Goal: Information Seeking & Learning: Check status

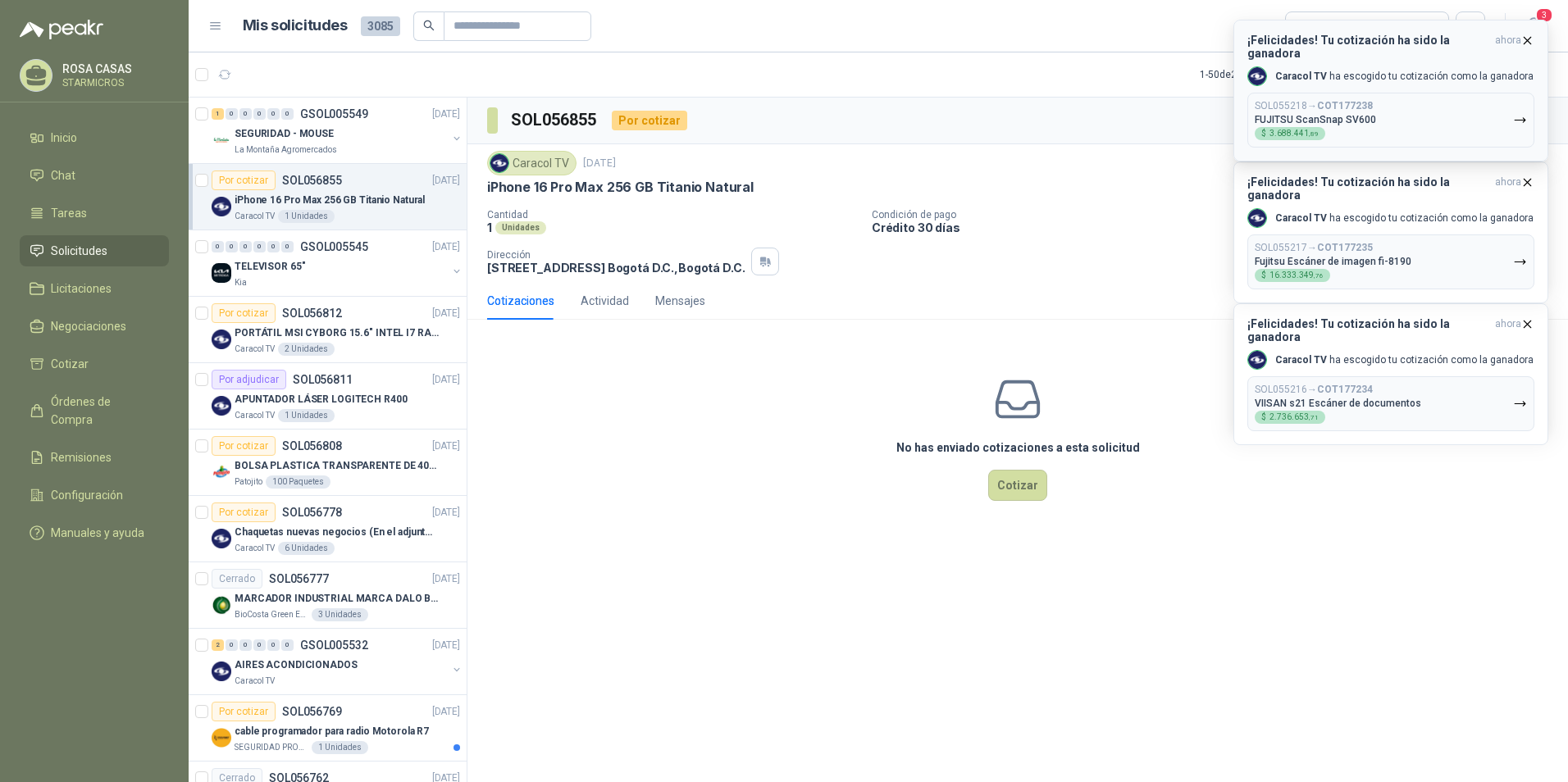
click at [1526, 41] on icon "button" at bounding box center [1527, 40] width 14 height 13
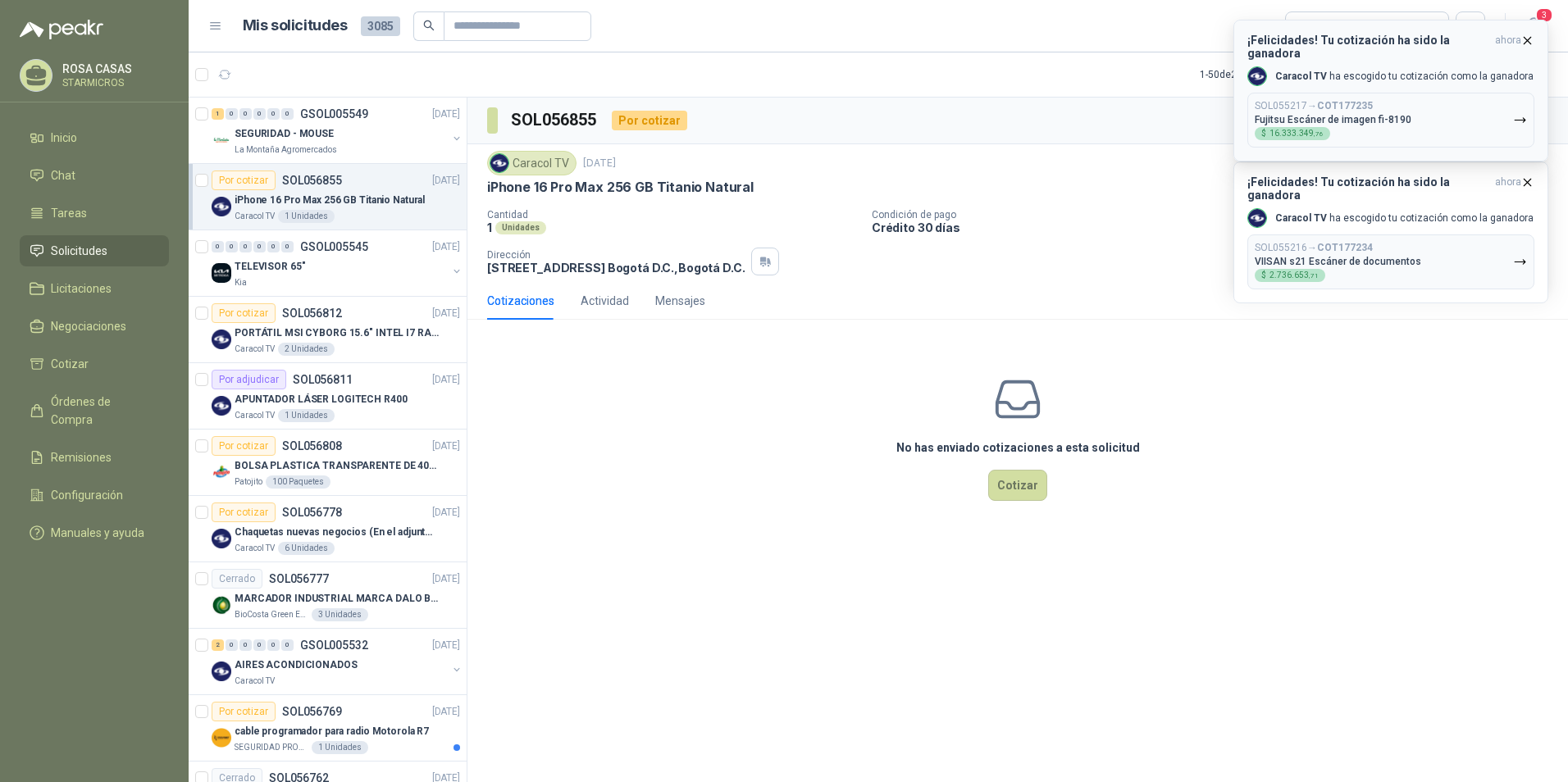
click at [1528, 39] on icon "button" at bounding box center [1527, 40] width 14 height 13
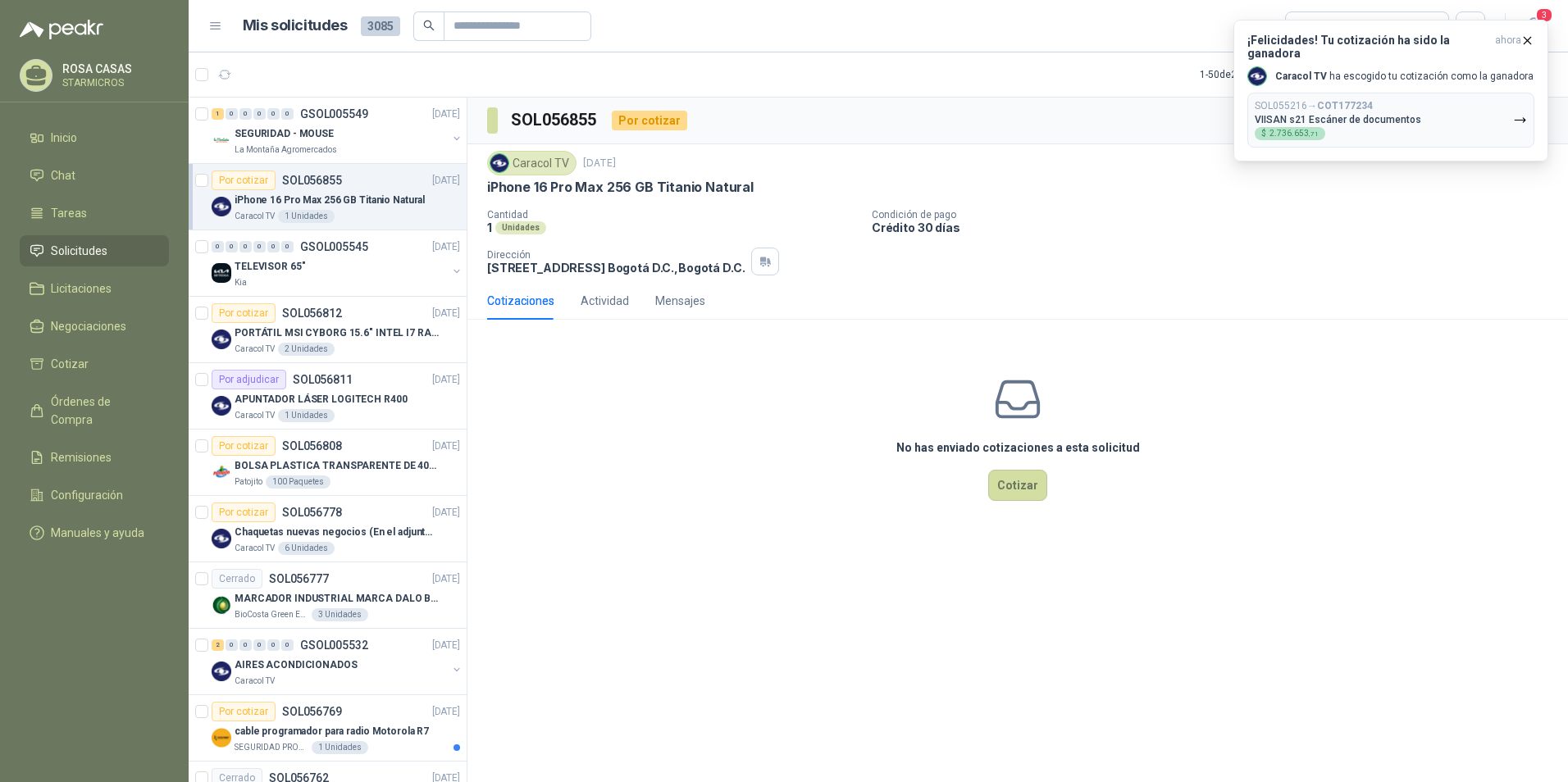
click at [1528, 39] on icon "button" at bounding box center [1527, 40] width 14 height 13
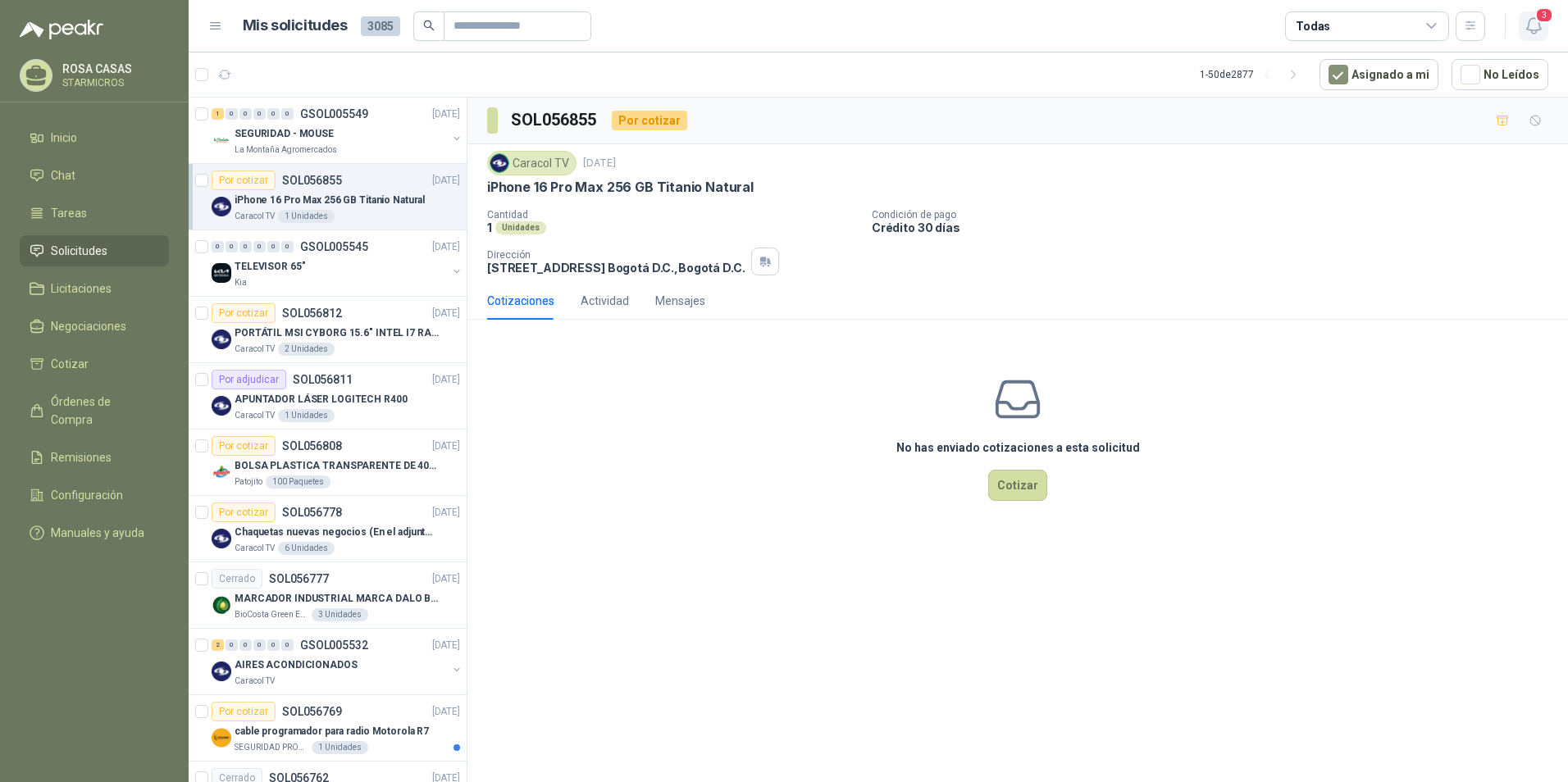
click at [1541, 12] on span "3" at bounding box center [1545, 14] width 18 height 15
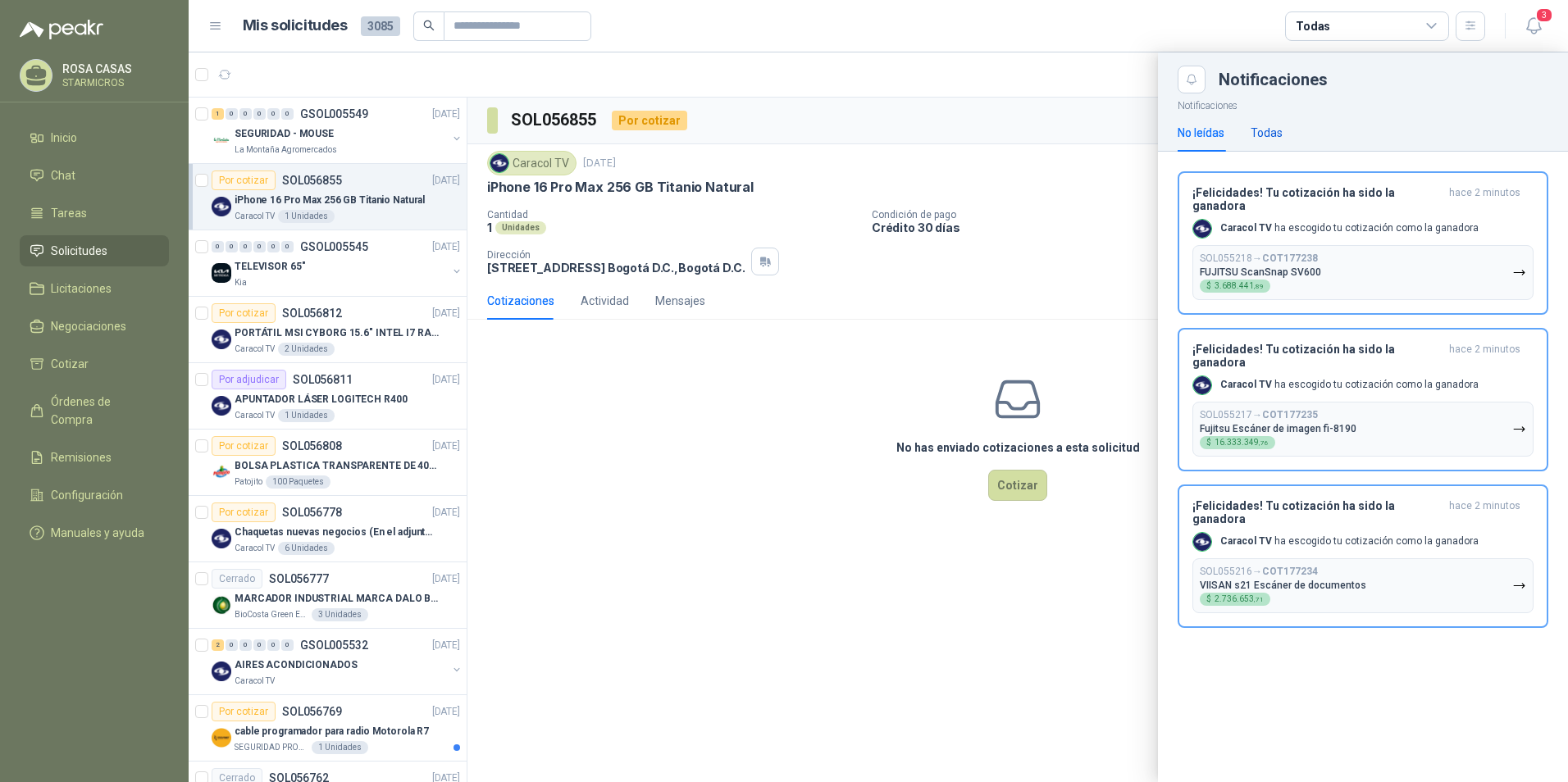
click at [1278, 136] on div "Todas" at bounding box center [1266, 133] width 32 height 18
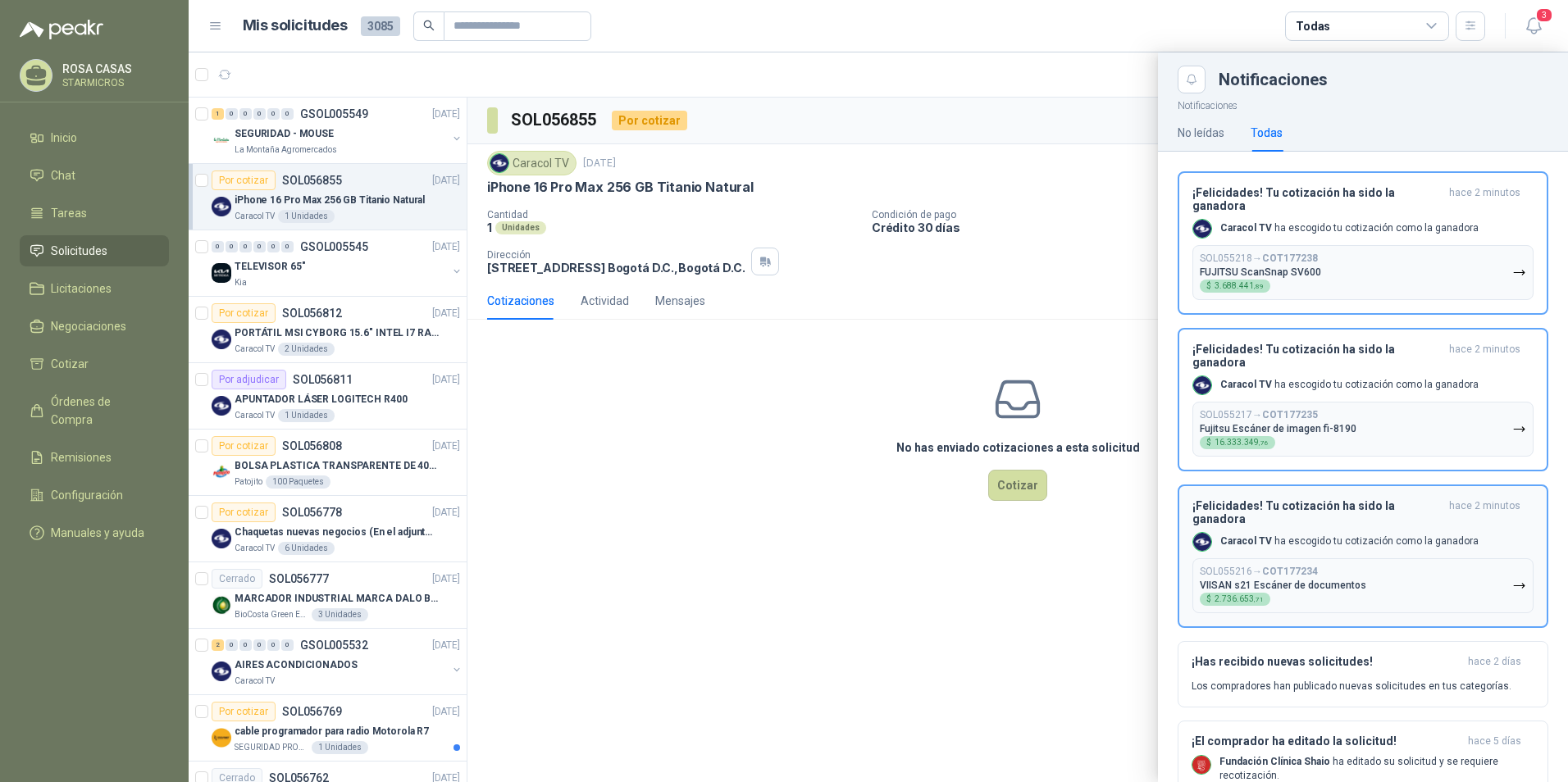
click at [1419, 567] on button "SOL055216 → COT177234 VIISAN s21 Escáner de documentos $ 2.736.653 ,71" at bounding box center [1363, 585] width 341 height 55
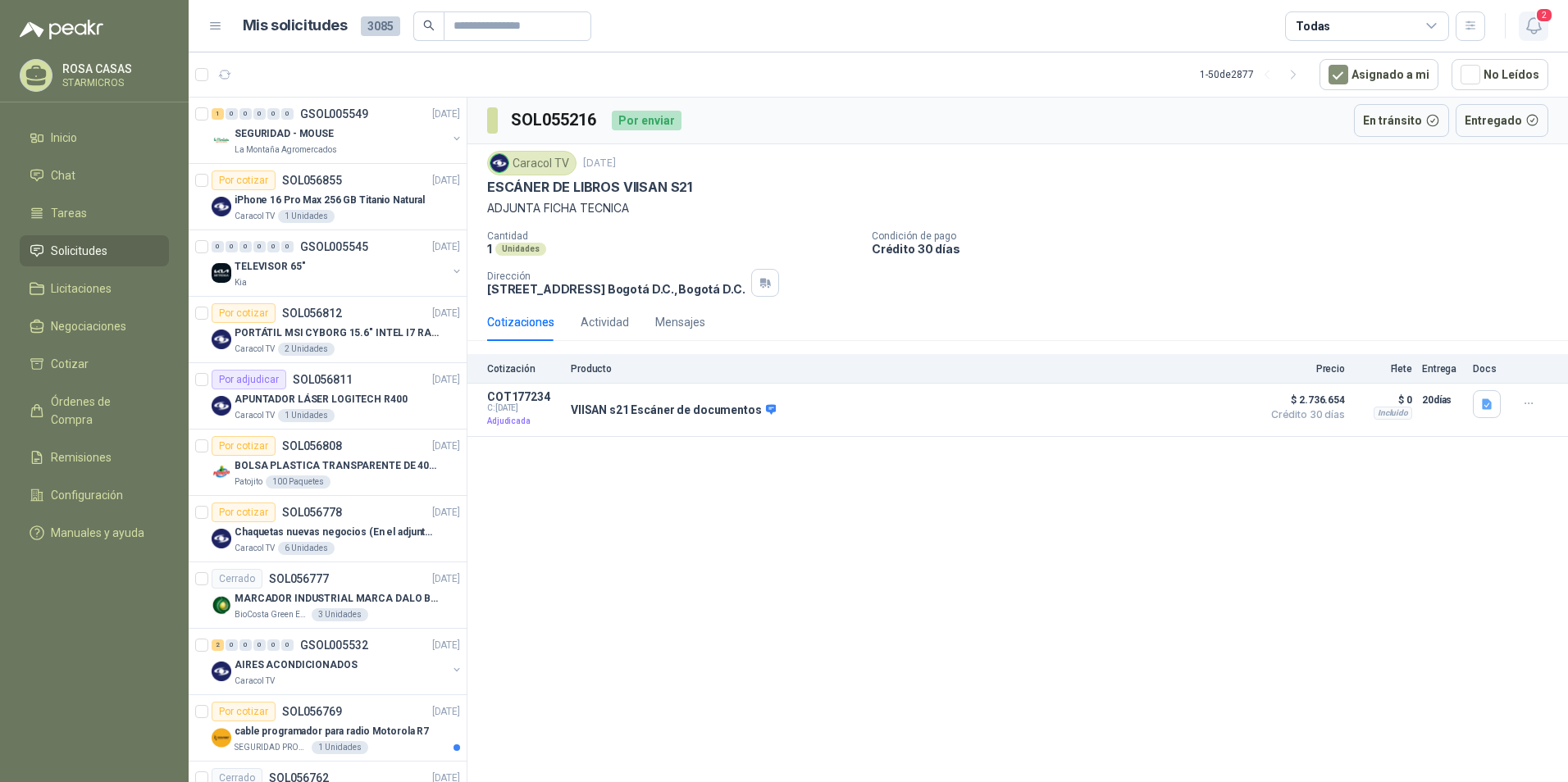
click at [1536, 32] on icon "button" at bounding box center [1534, 25] width 21 height 21
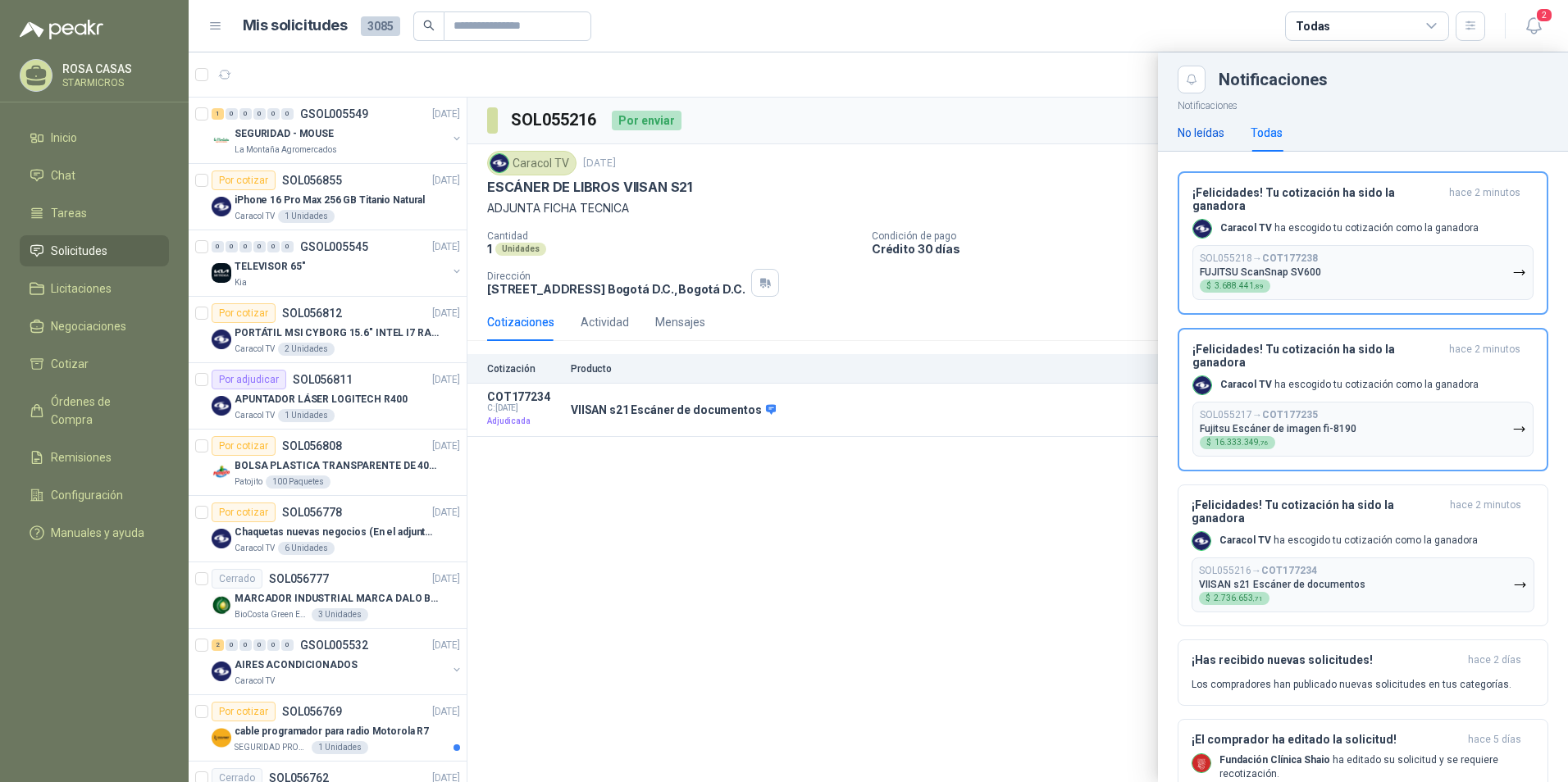
click at [1212, 139] on div "No leídas" at bounding box center [1201, 133] width 47 height 18
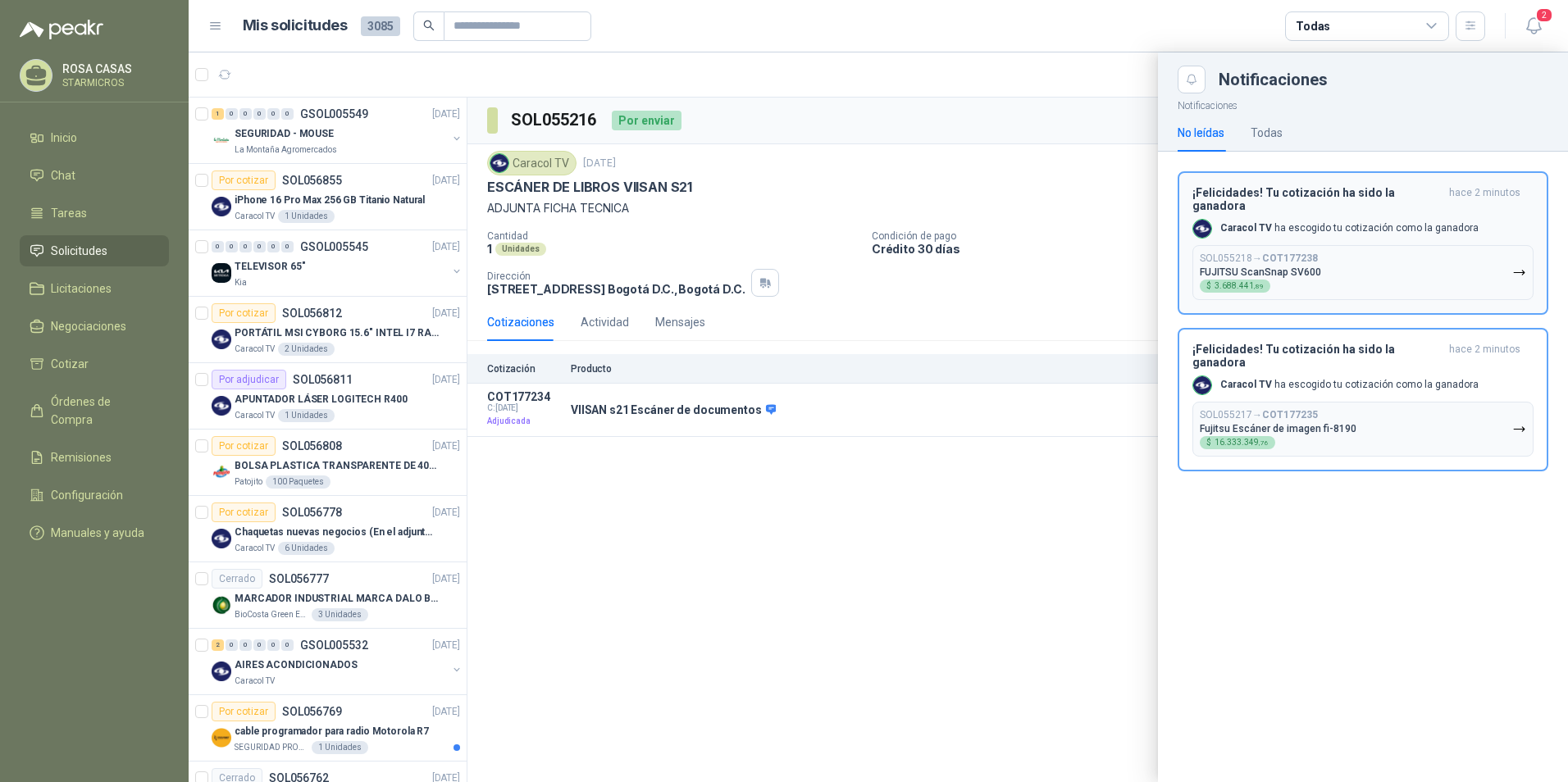
click at [1248, 226] on div "Caracol TV ha escogido tu cotización como la ganadora" at bounding box center [1336, 229] width 286 height 20
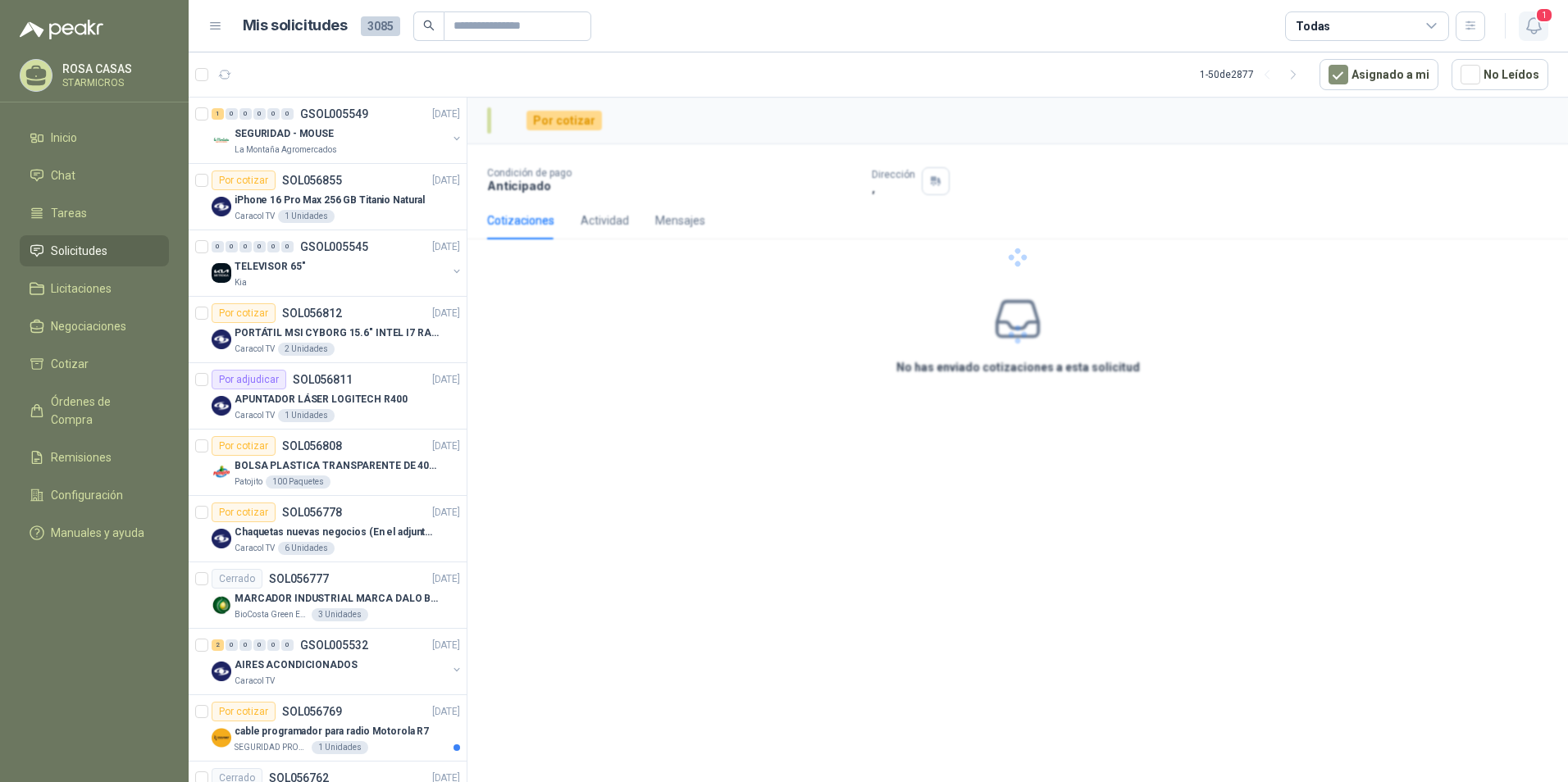
click at [1531, 31] on icon "button" at bounding box center [1533, 25] width 14 height 15
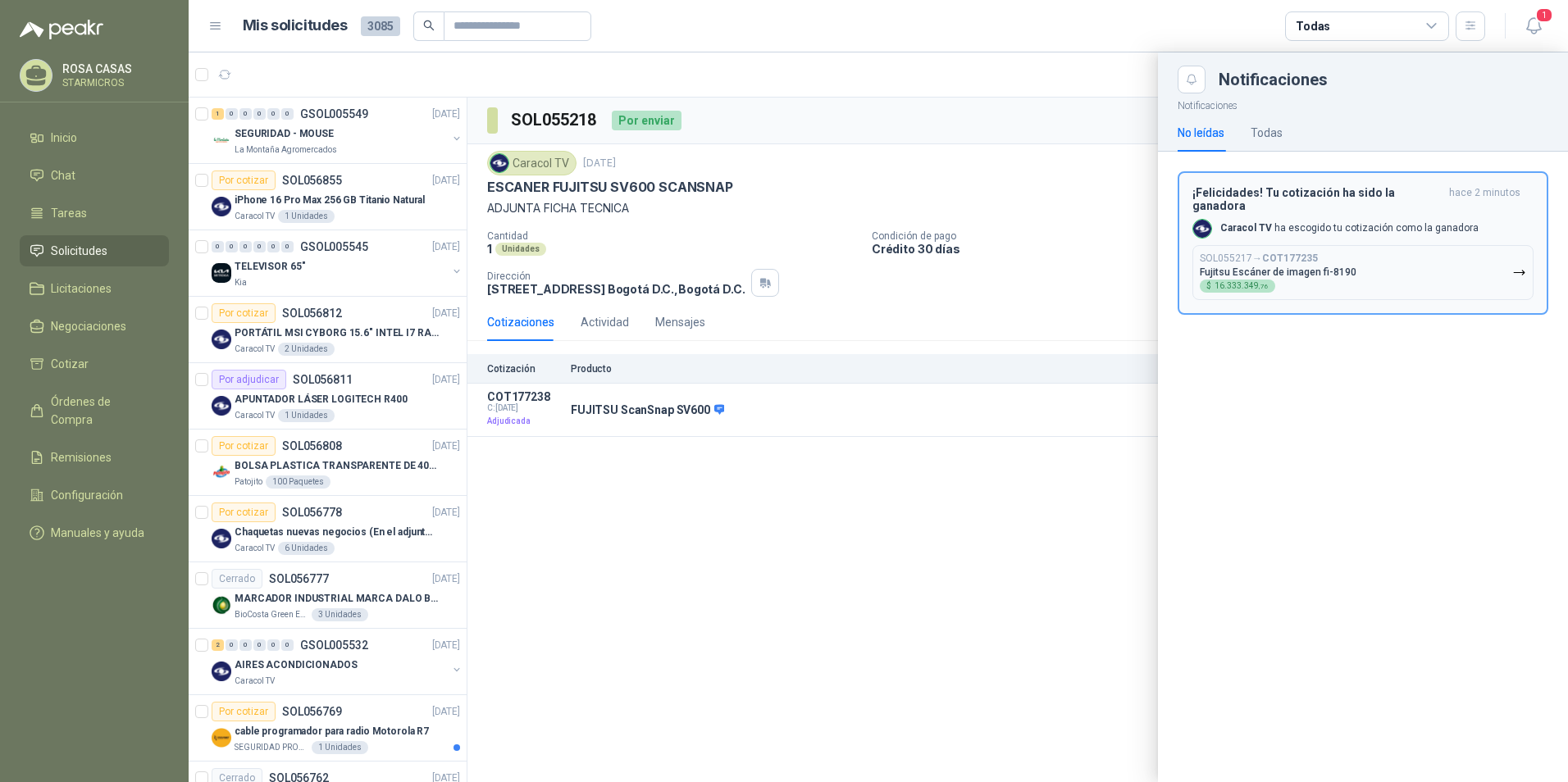
click at [1337, 266] on div "SOL055217 → COT177235 Fujitsu Escáner de imagen fi-8190 $ 16.333.349 ,76" at bounding box center [1278, 273] width 157 height 40
